Goal: Transaction & Acquisition: Purchase product/service

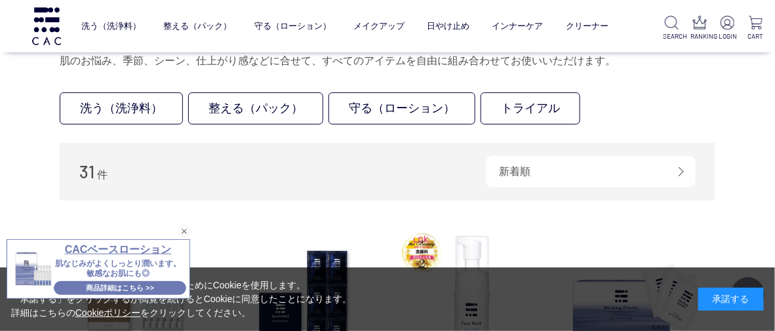
scroll to position [65, 0]
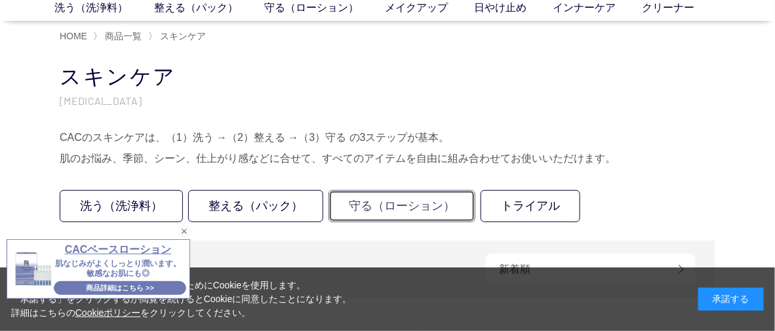
click at [406, 201] on link "守る（ローション）" at bounding box center [402, 206] width 147 height 32
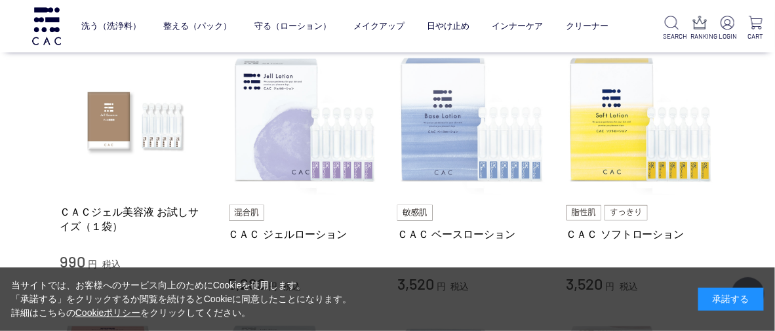
scroll to position [262, 0]
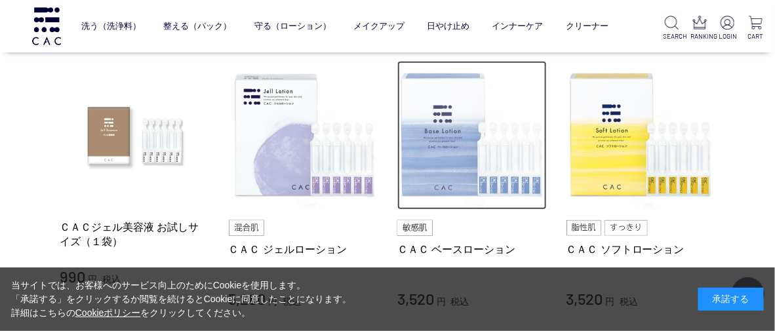
click at [451, 151] on img at bounding box center [473, 136] width 150 height 150
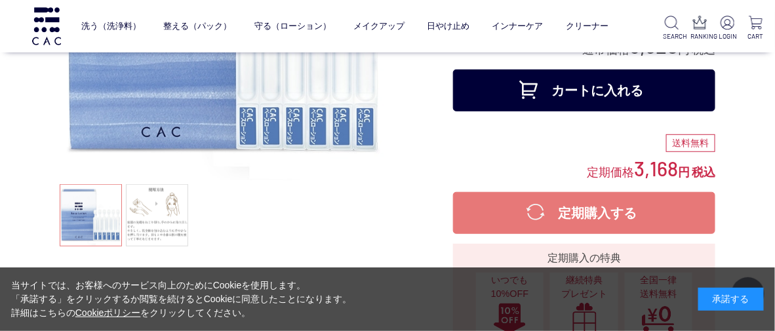
scroll to position [262, 0]
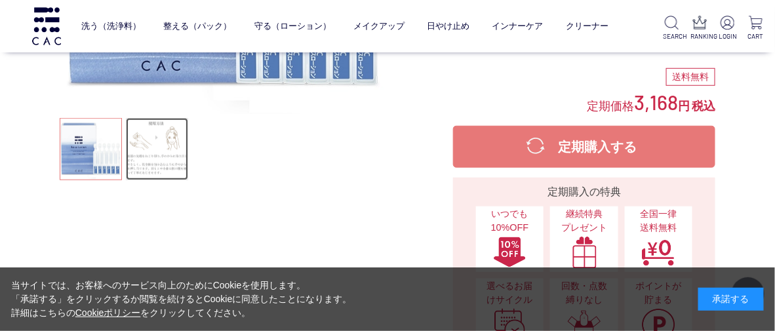
click at [168, 152] on link at bounding box center [157, 149] width 62 height 62
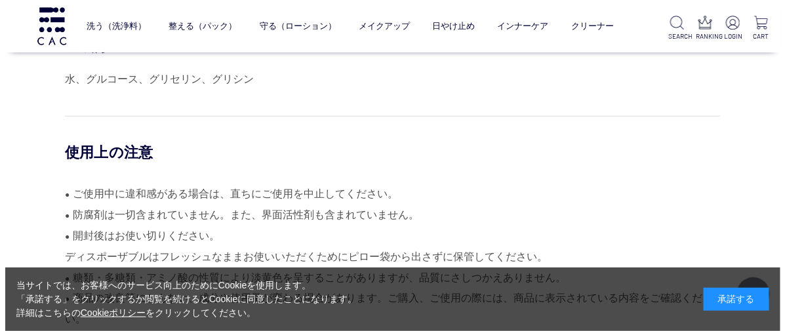
scroll to position [5969, 0]
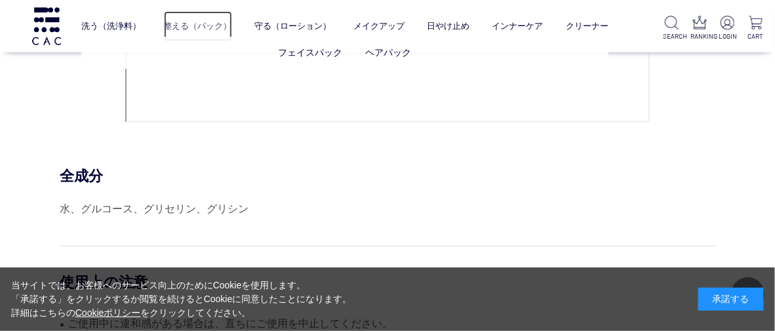
click at [204, 27] on link "整える（パック）" at bounding box center [198, 26] width 68 height 31
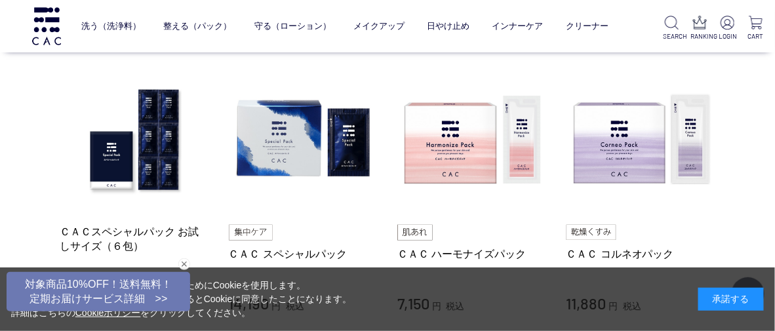
scroll to position [262, 0]
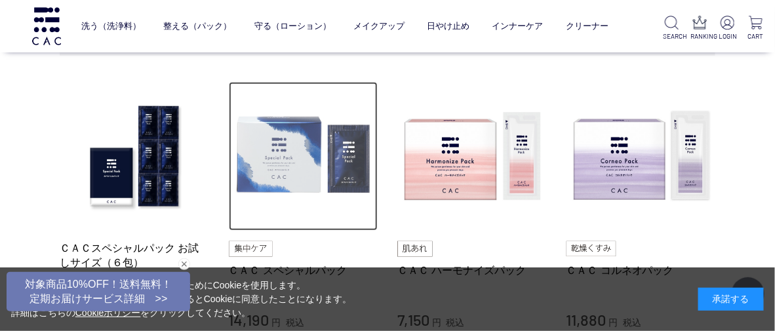
click at [290, 169] on img at bounding box center [304, 157] width 150 height 150
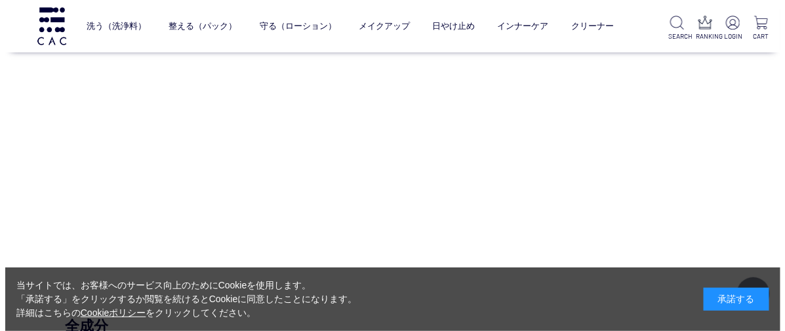
scroll to position [5313, 0]
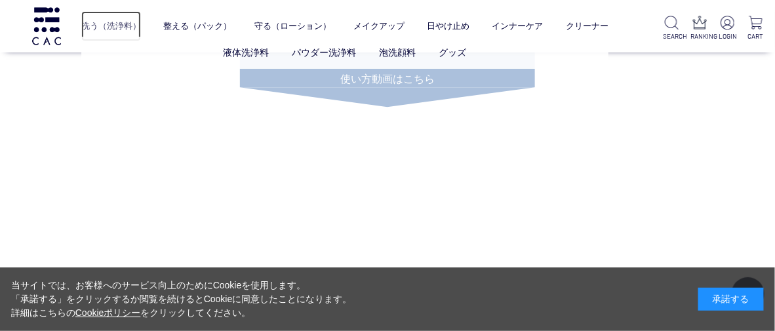
click at [118, 24] on link "洗う（洗浄料）" at bounding box center [111, 26] width 60 height 31
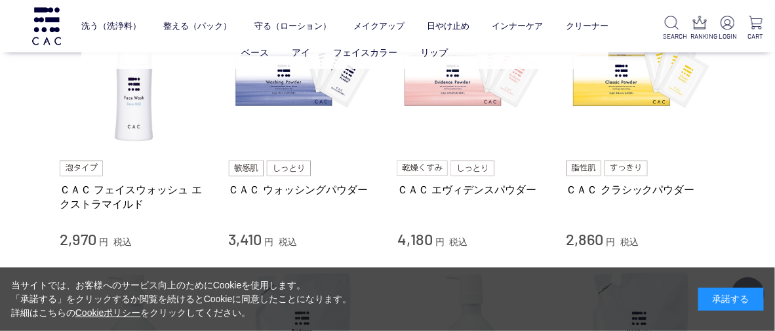
scroll to position [327, 0]
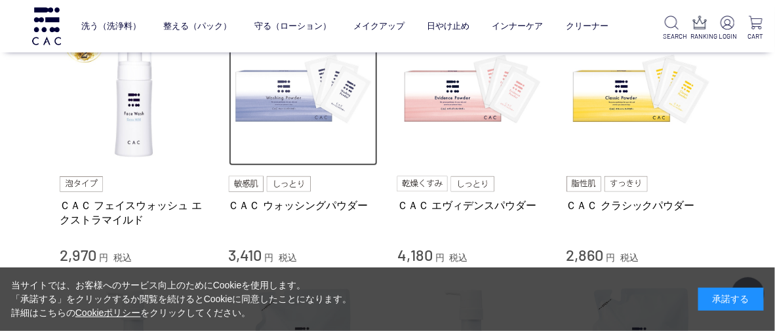
click at [293, 100] on img at bounding box center [304, 92] width 150 height 150
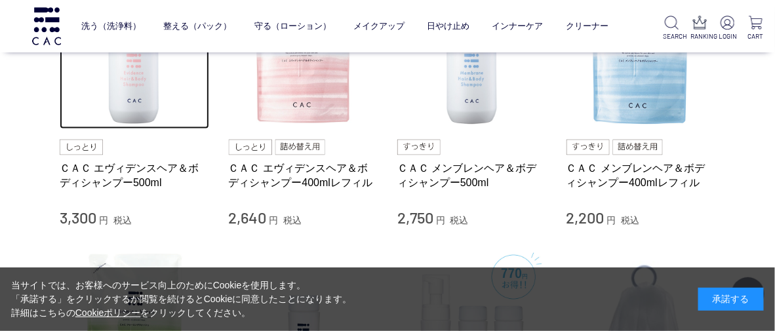
scroll to position [655, 0]
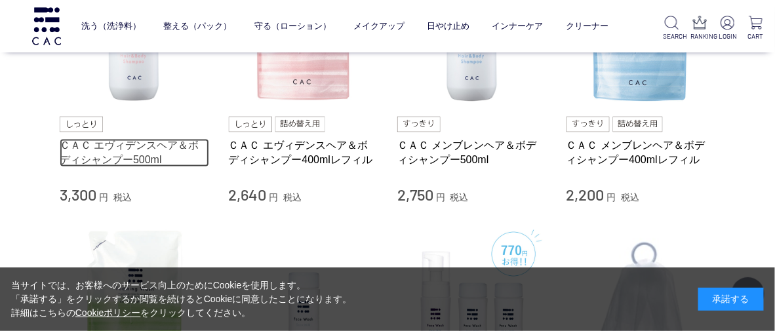
click at [121, 153] on link "ＣＡＣ エヴィデンスヘア＆ボディシャンプー500ml" at bounding box center [135, 153] width 150 height 28
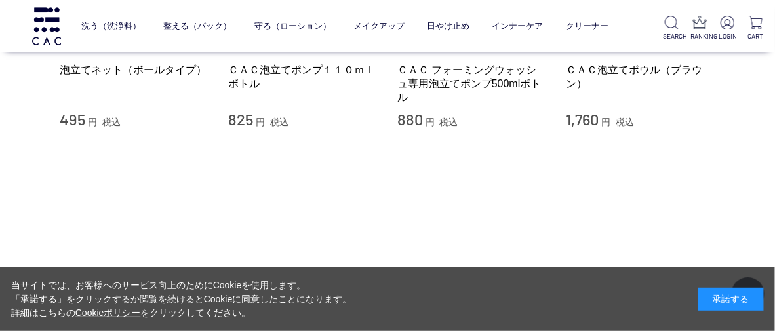
scroll to position [1115, 0]
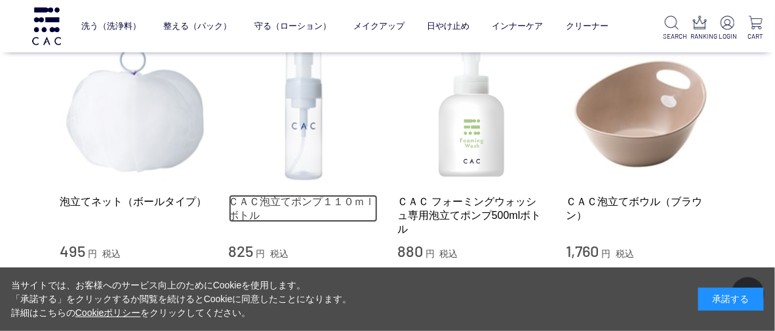
click at [306, 201] on link "ＣＡＣ泡立てポンプ１１０ｍｌボトル" at bounding box center [304, 209] width 150 height 28
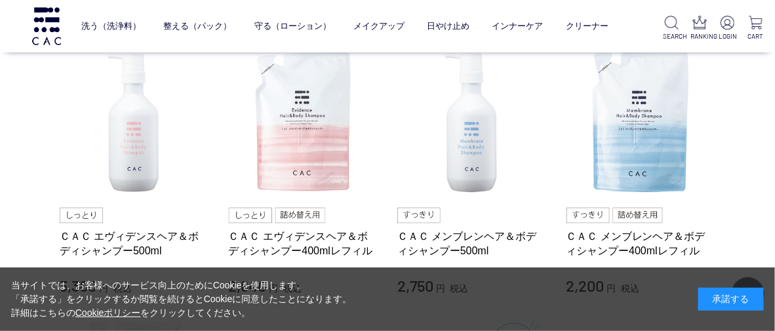
scroll to position [655, 0]
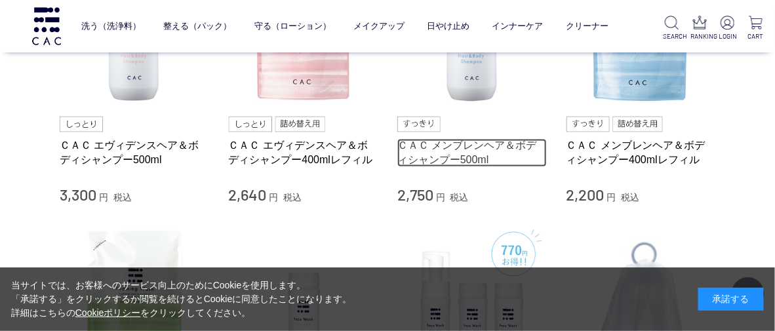
click at [471, 149] on link "ＣＡＣ メンブレンヘア＆ボディシャンプー500ml" at bounding box center [473, 153] width 150 height 28
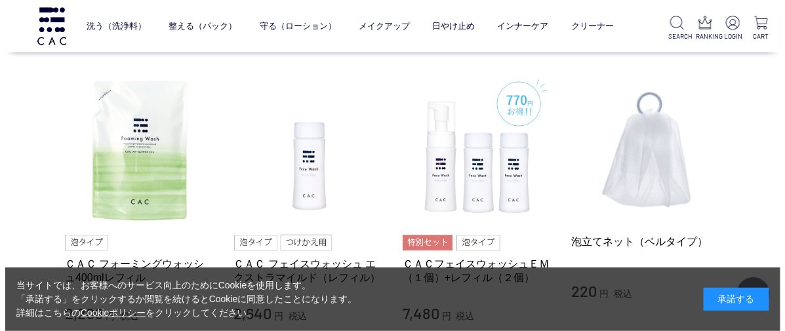
scroll to position [787, 0]
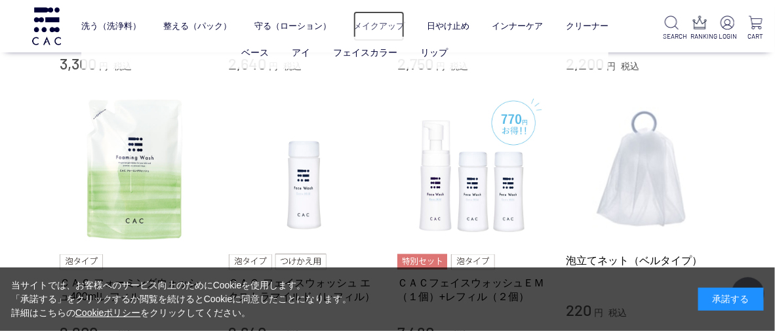
click at [386, 24] on link "メイクアップ" at bounding box center [379, 26] width 51 height 31
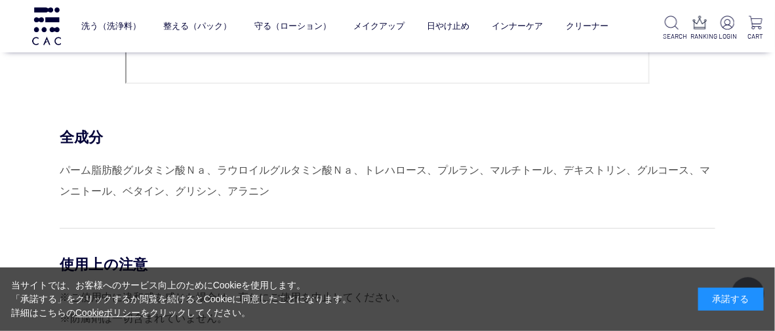
scroll to position [5773, 0]
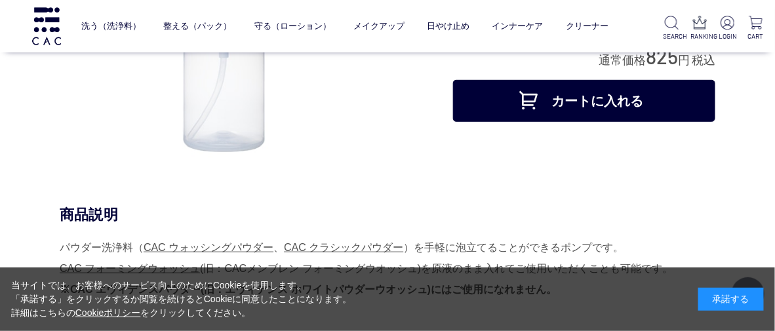
scroll to position [262, 0]
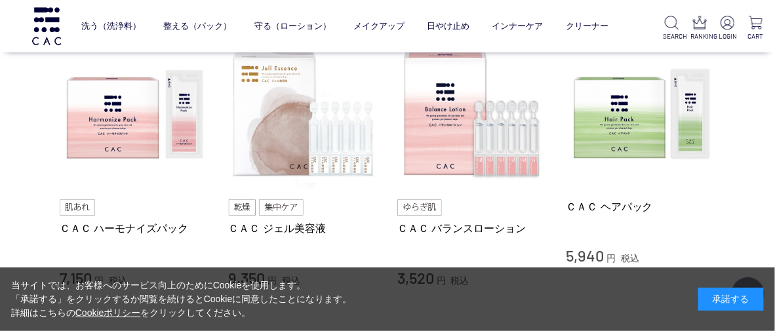
scroll to position [3345, 0]
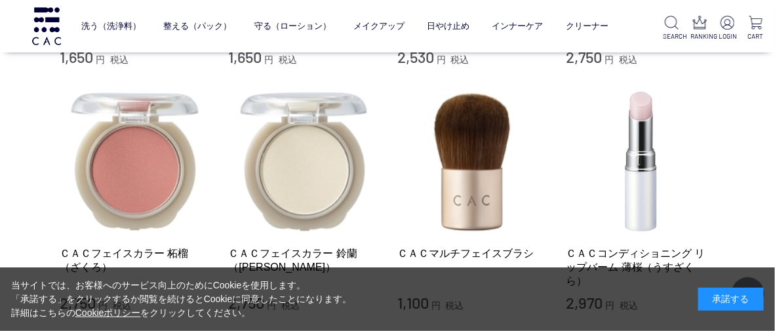
scroll to position [1378, 0]
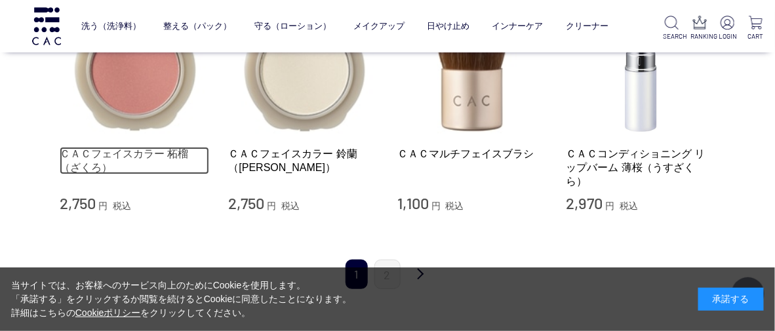
click at [100, 147] on link "ＣＡＣフェイスカラー 柘榴（ざくろ）" at bounding box center [135, 161] width 150 height 28
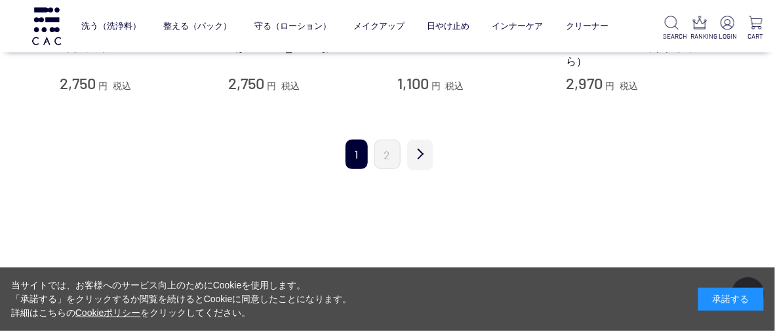
scroll to position [1442, 0]
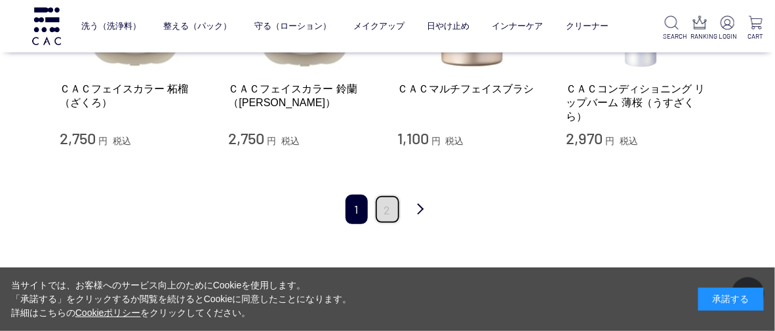
click at [387, 195] on link "2" at bounding box center [388, 210] width 26 height 30
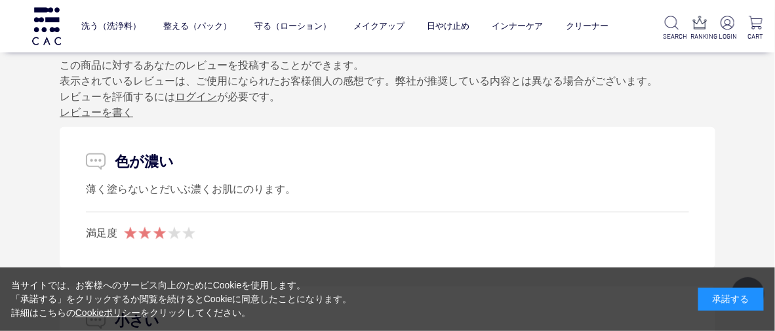
scroll to position [1378, 0]
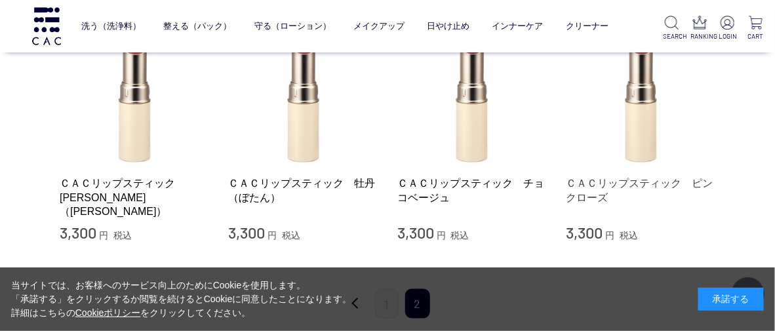
scroll to position [393, 0]
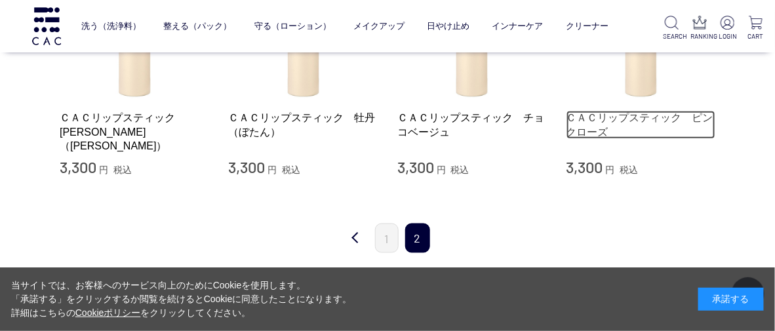
click at [628, 119] on link "ＣＡＣリップスティック　ピンクローズ" at bounding box center [642, 125] width 150 height 28
